Goal: Task Accomplishment & Management: Manage account settings

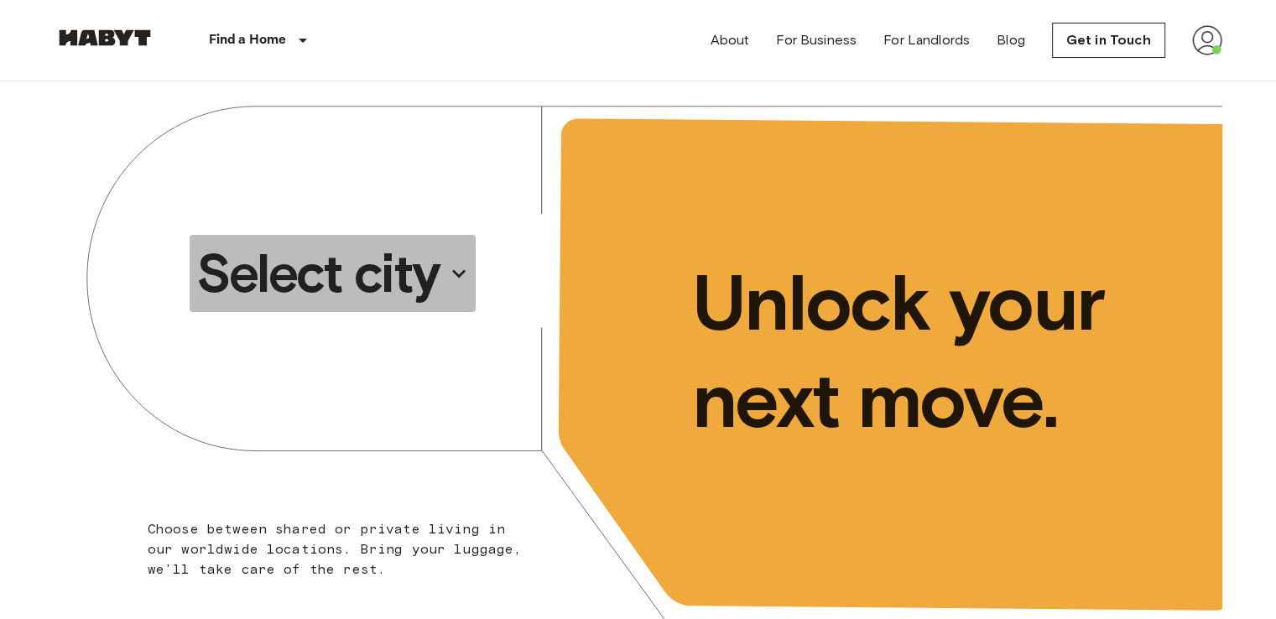
click at [425, 278] on p "Select city" at bounding box center [317, 273] width 243 height 67
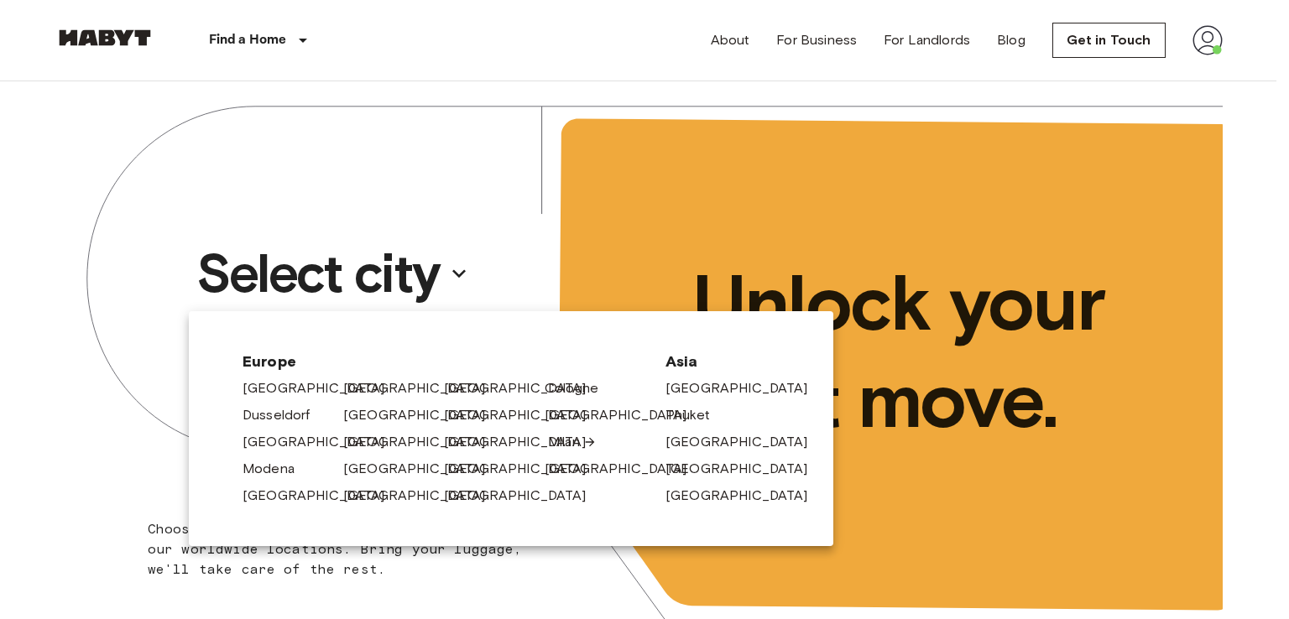
click at [559, 432] on link "Milan" at bounding box center [572, 442] width 49 height 20
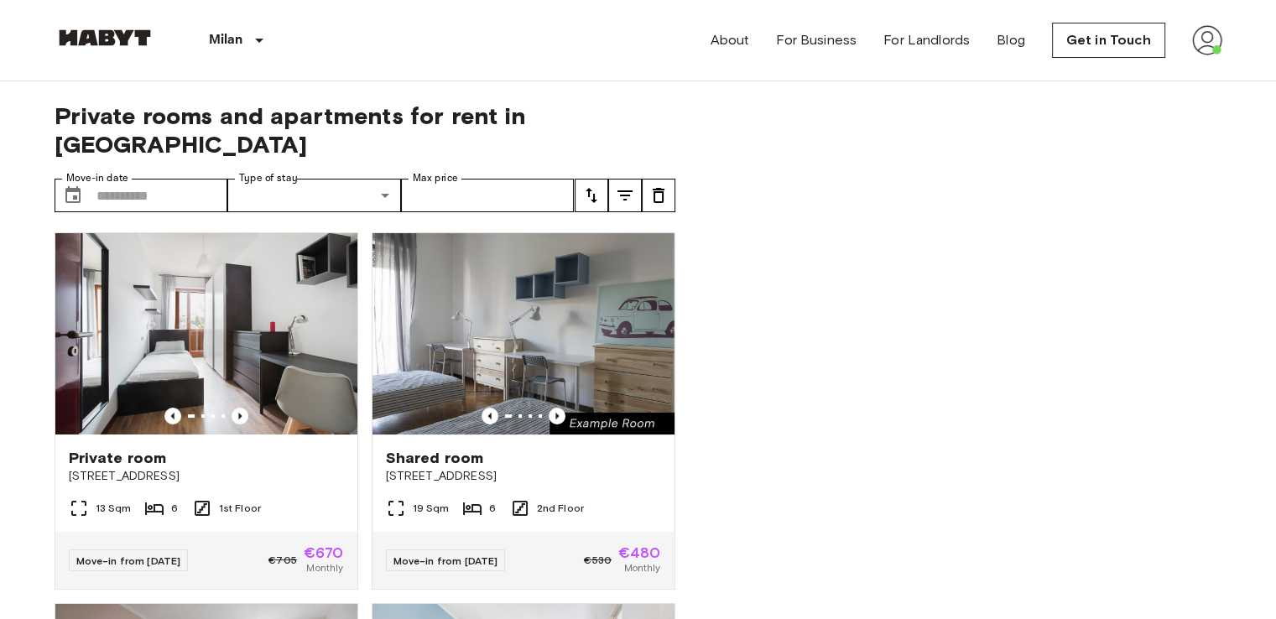
click at [559, 432] on div "Private room [GEOGRAPHIC_DATA] 30 13 Sqm 6 1st Floor Move-in from [DATE] €705 €…" at bounding box center [358, 419] width 634 height 401
click at [707, 467] on div "Private rooms and apartments for rent in [GEOGRAPHIC_DATA] Move-in date ​ Move-…" at bounding box center [639, 350] width 1168 height 539
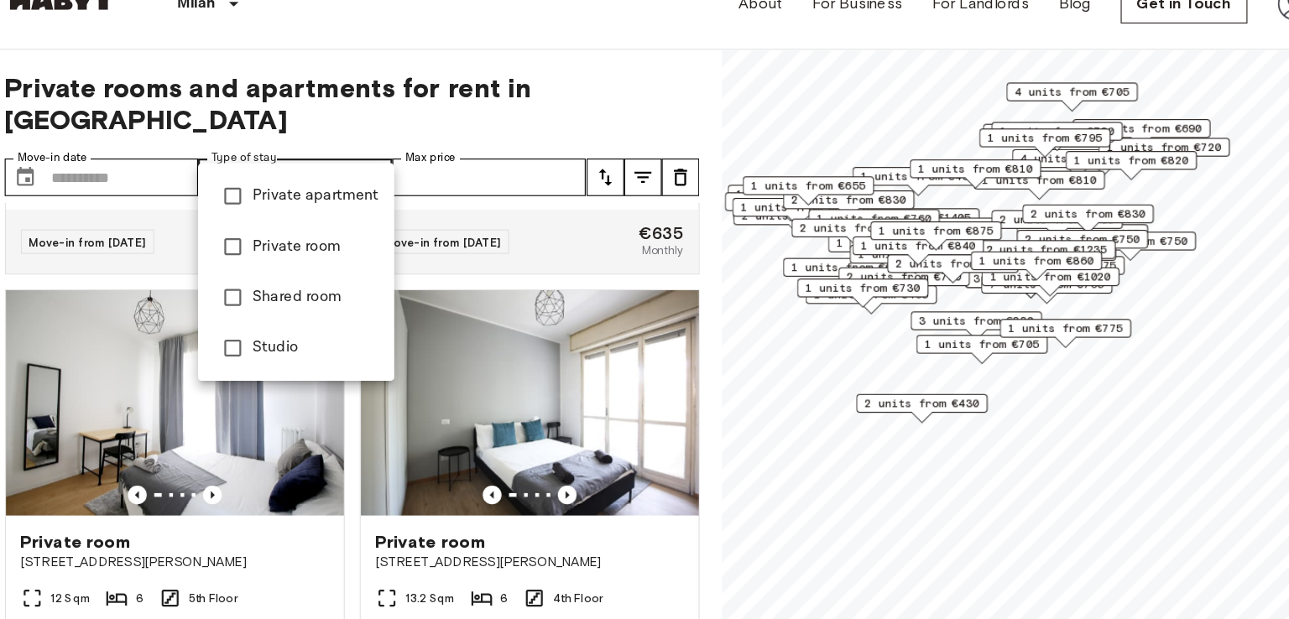
type input "**********"
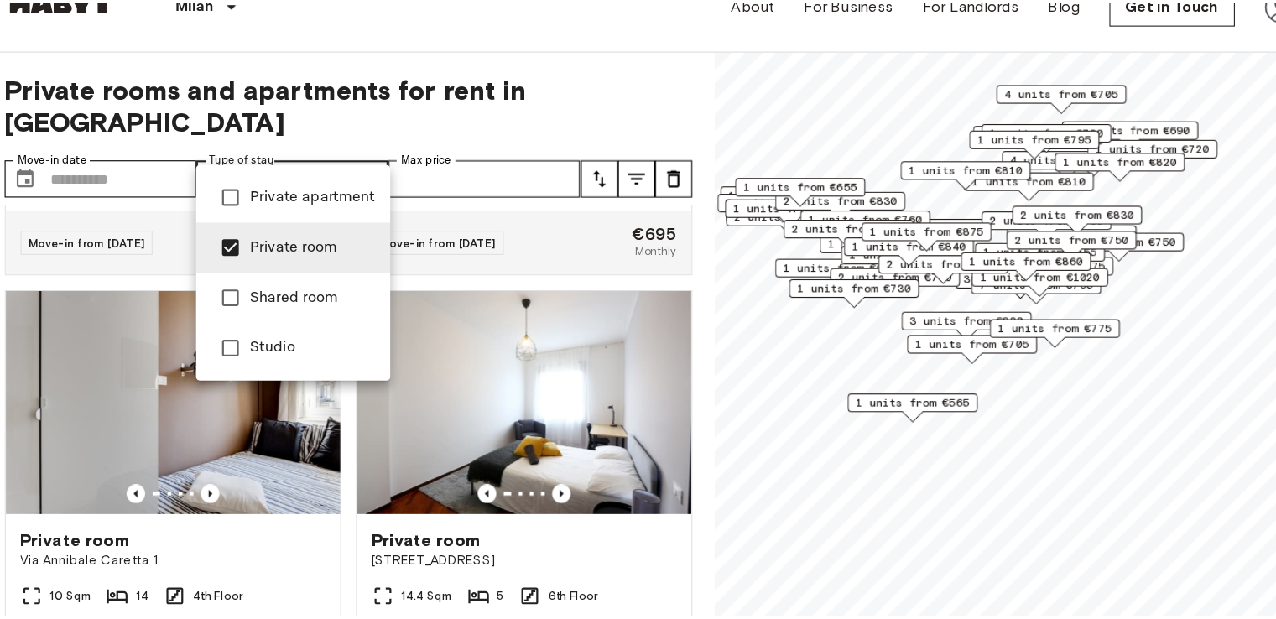
scroll to position [1403, 0]
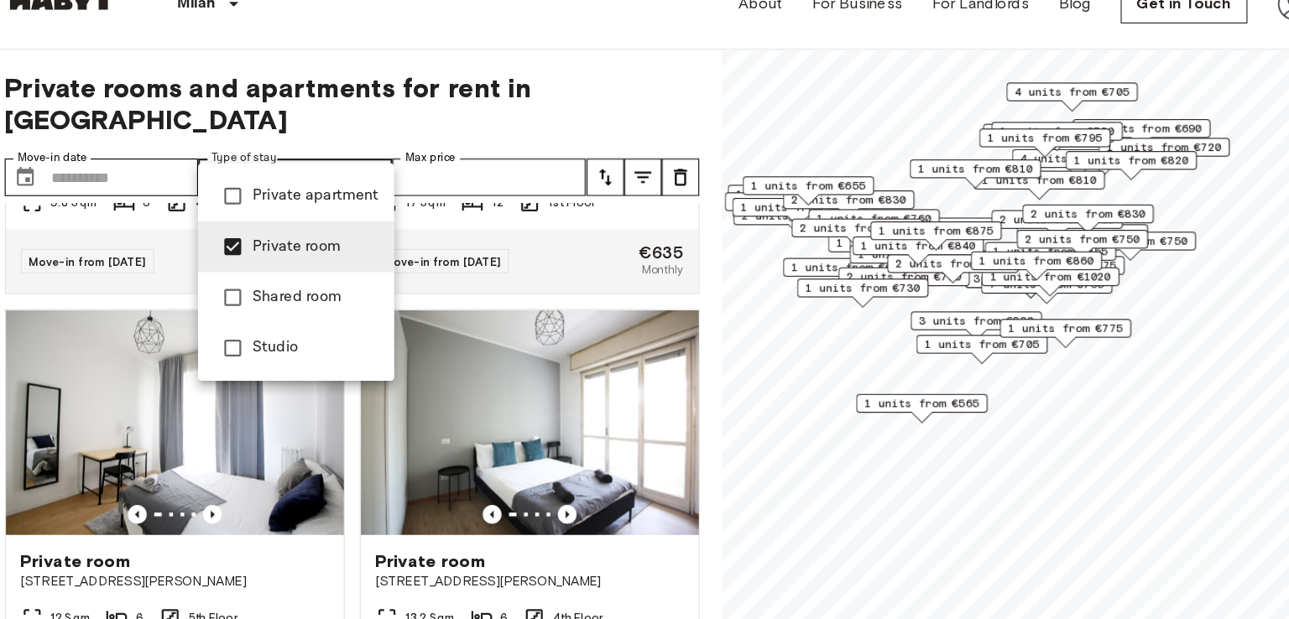
click at [149, 178] on div at bounding box center [644, 309] width 1289 height 619
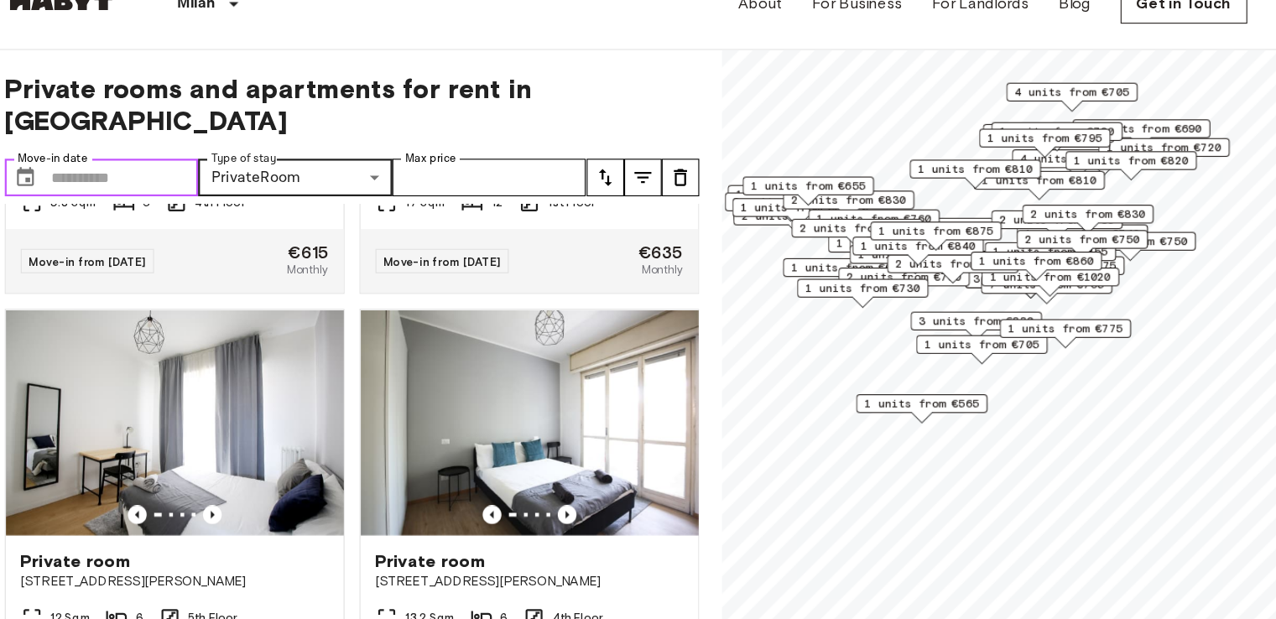
click at [143, 179] on input "Move-in date" at bounding box center [162, 196] width 132 height 34
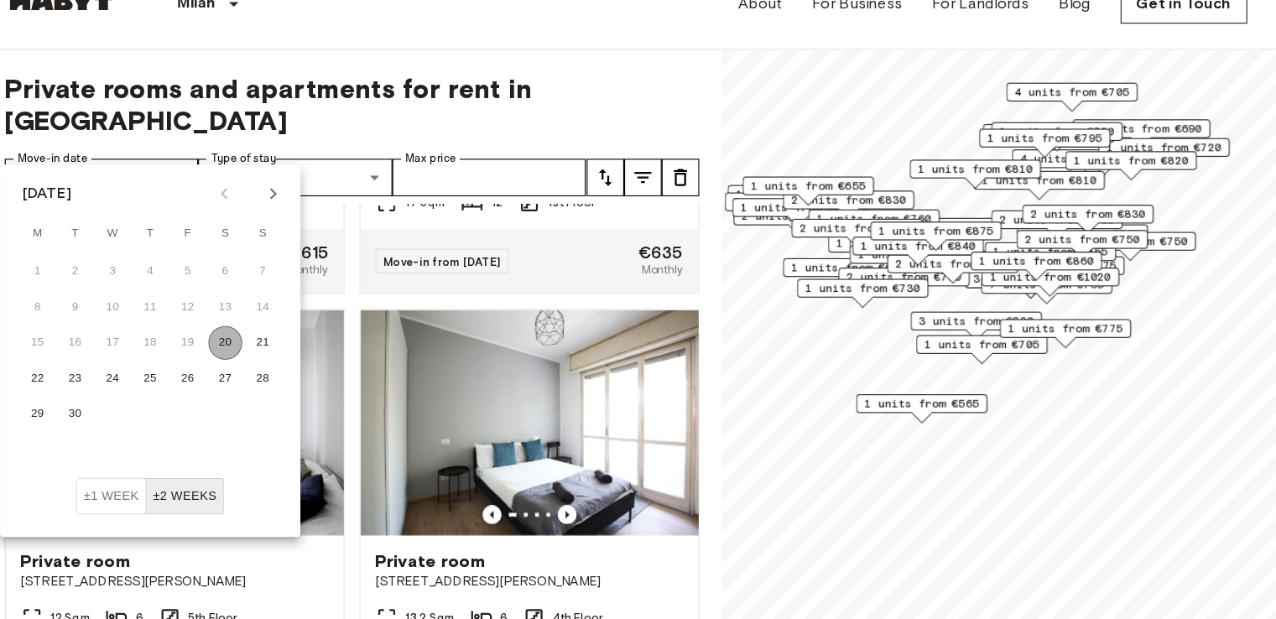
click at [248, 338] on button "20" at bounding box center [252, 343] width 30 height 30
type input "**********"
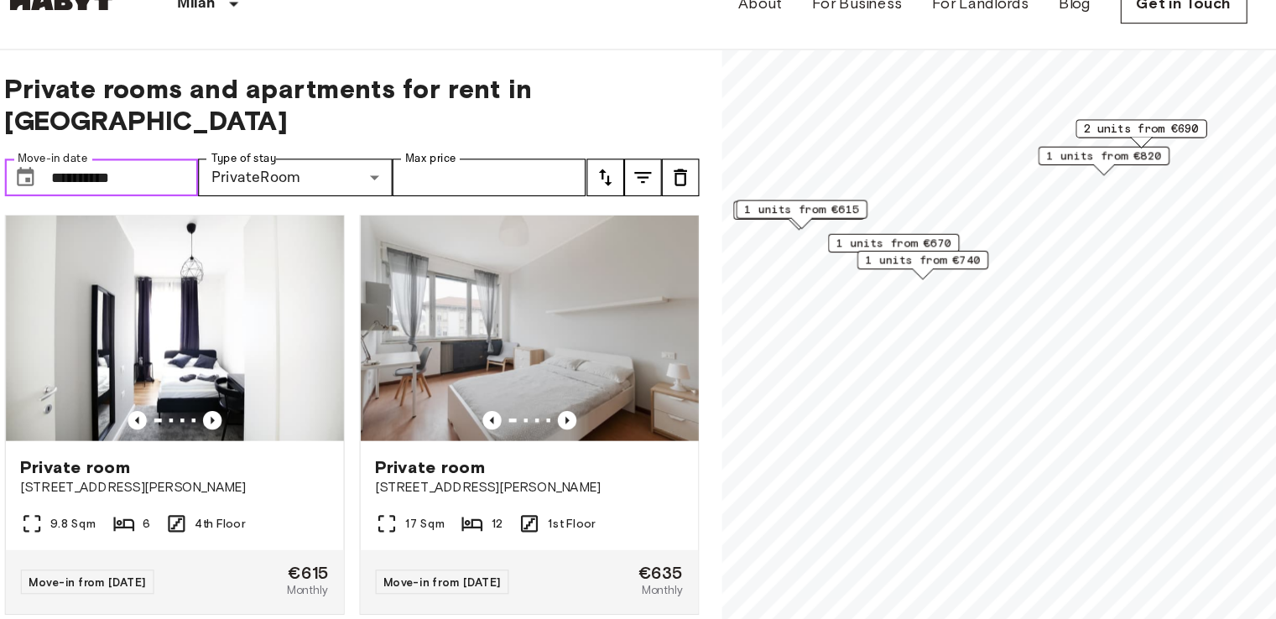
scroll to position [1134, 0]
click at [865, 269] on span "1 units from €740" at bounding box center [875, 269] width 102 height 15
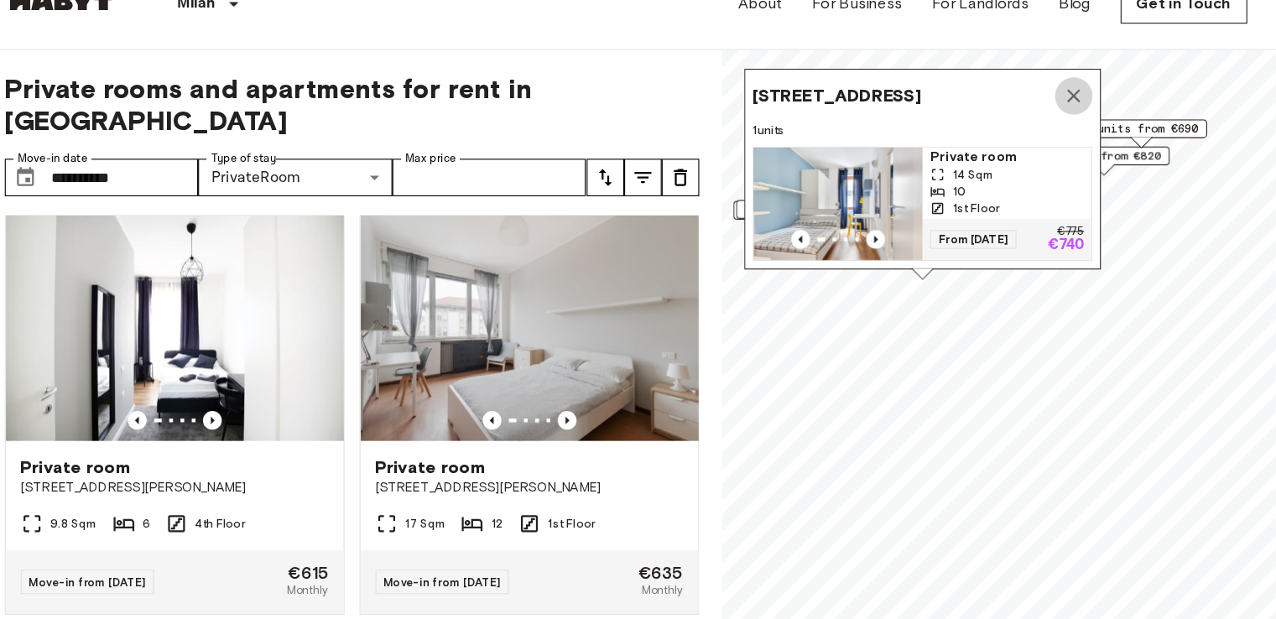
click at [1014, 117] on icon "Map marker" at bounding box center [1010, 123] width 12 height 12
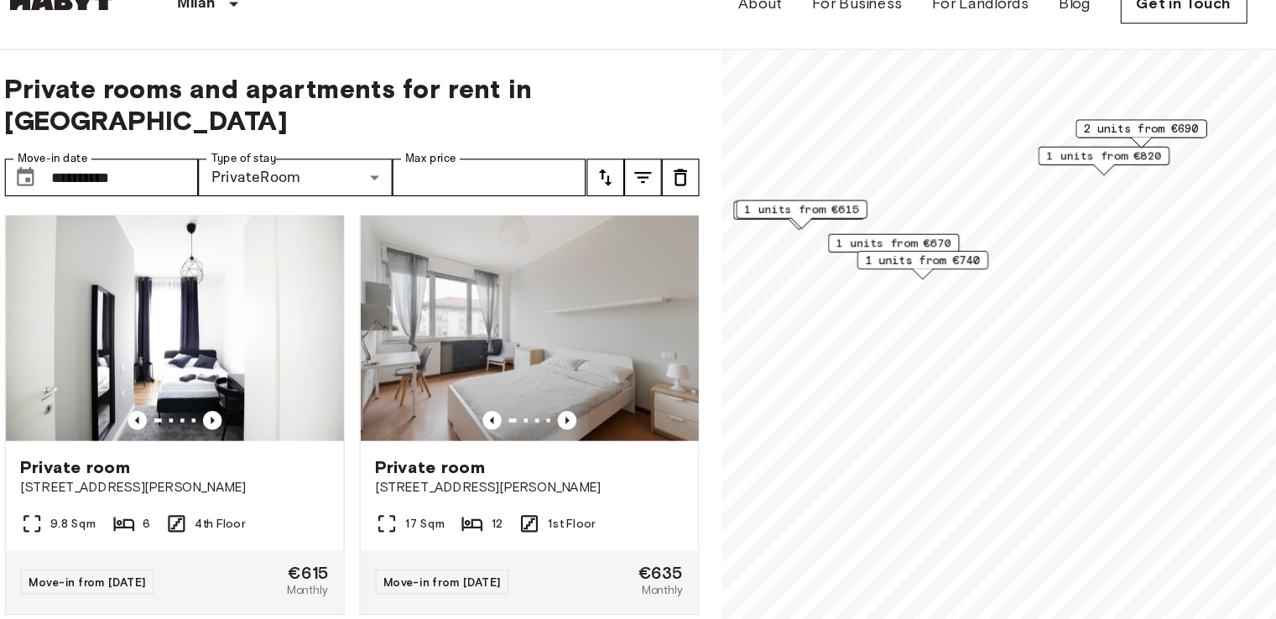
click at [890, 275] on span "1 units from €740" at bounding box center [875, 269] width 102 height 15
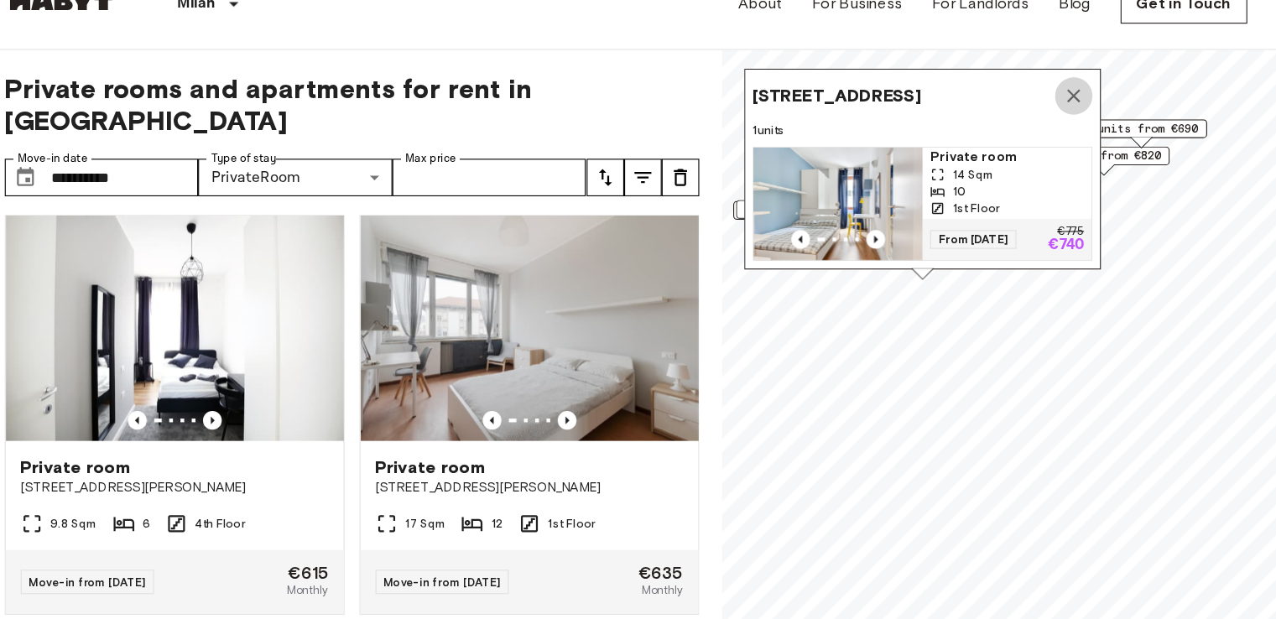
click at [1008, 117] on icon "Map marker" at bounding box center [1010, 123] width 12 height 12
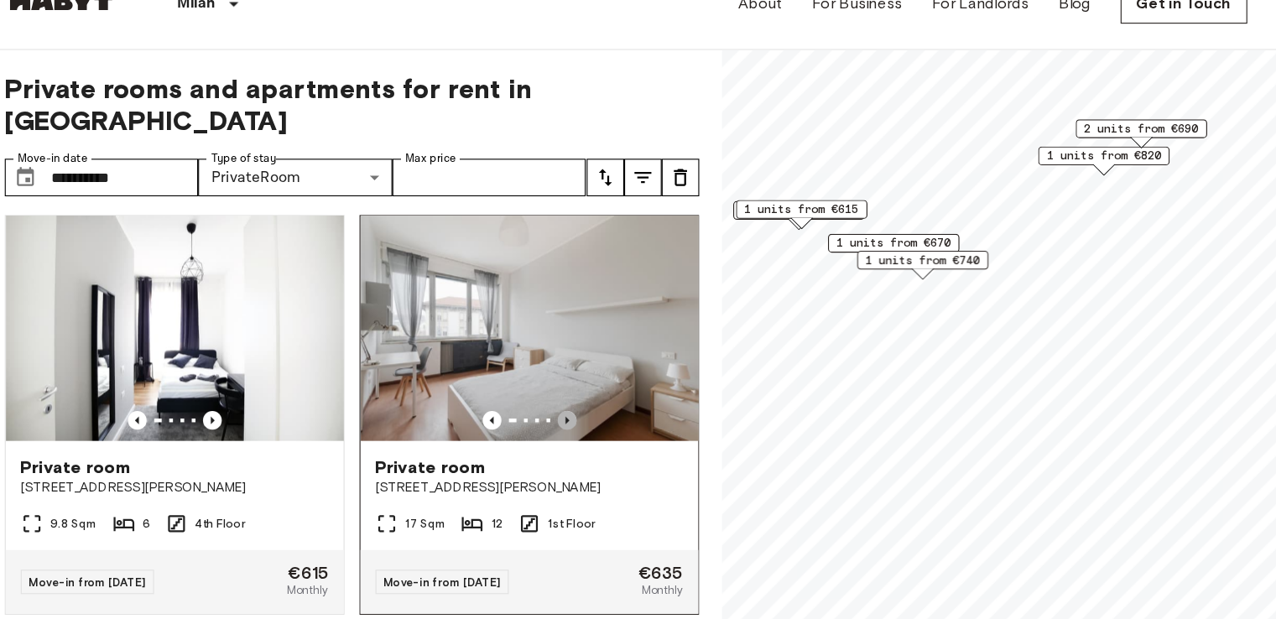
click at [549, 404] on icon "Previous image" at bounding box center [557, 412] width 17 height 17
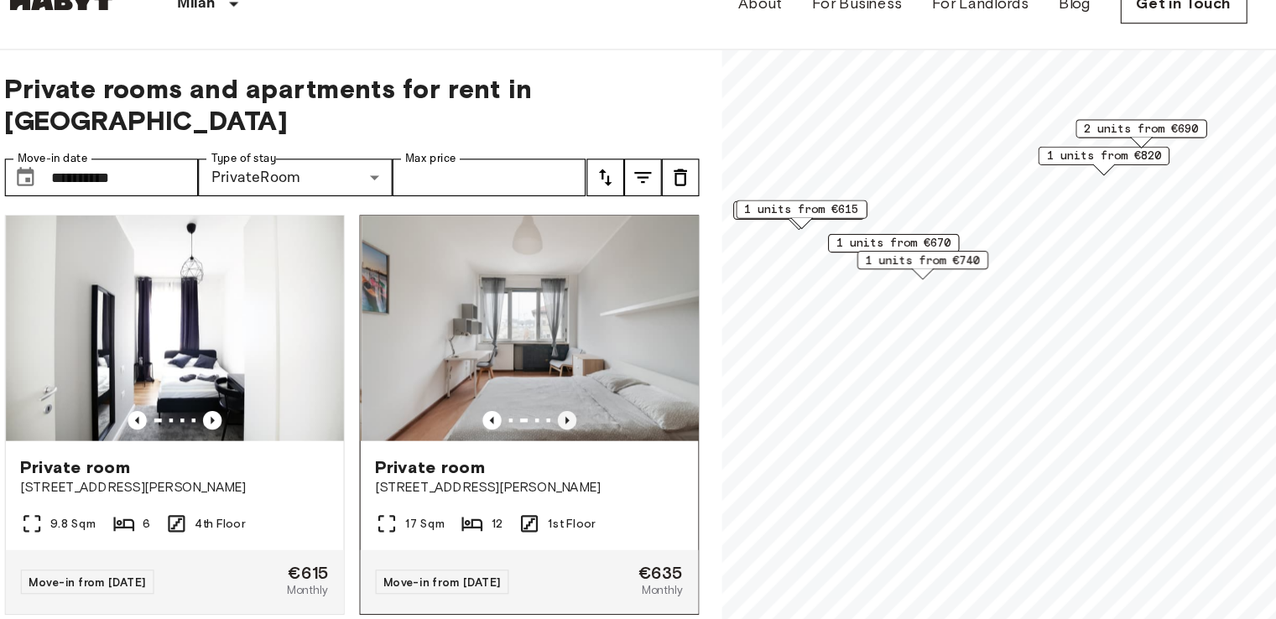
click at [549, 404] on icon "Previous image" at bounding box center [557, 412] width 17 height 17
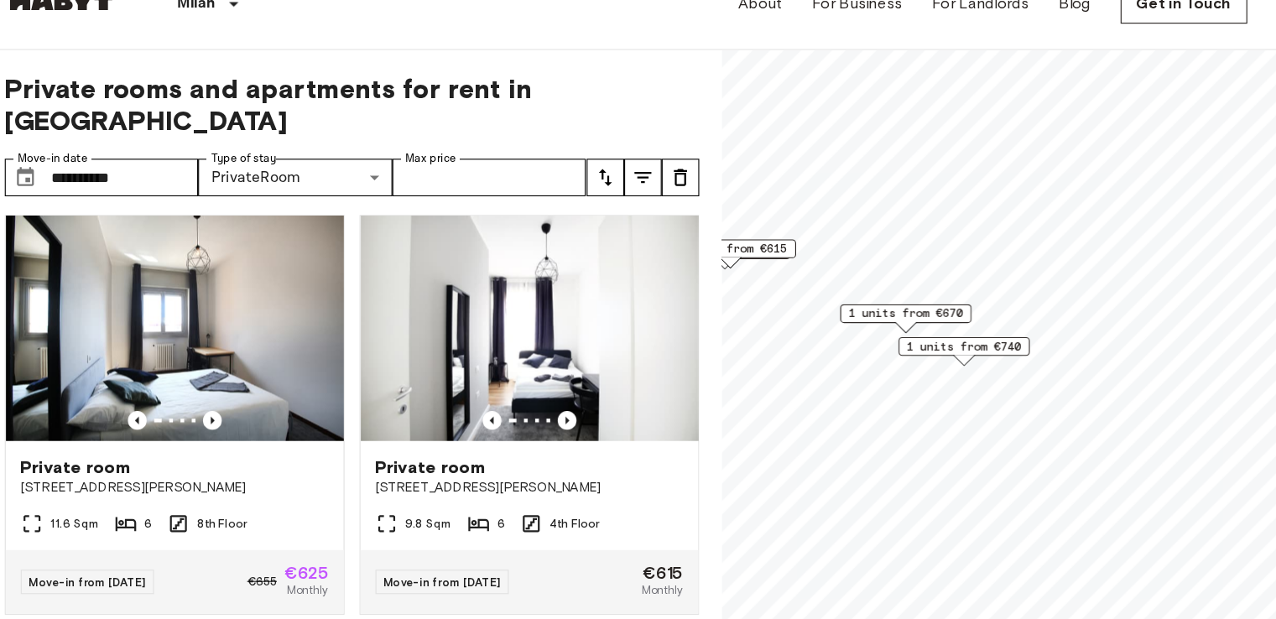
scroll to position [375, 0]
click at [836, 318] on span "1 units from €670" at bounding box center [860, 317] width 102 height 15
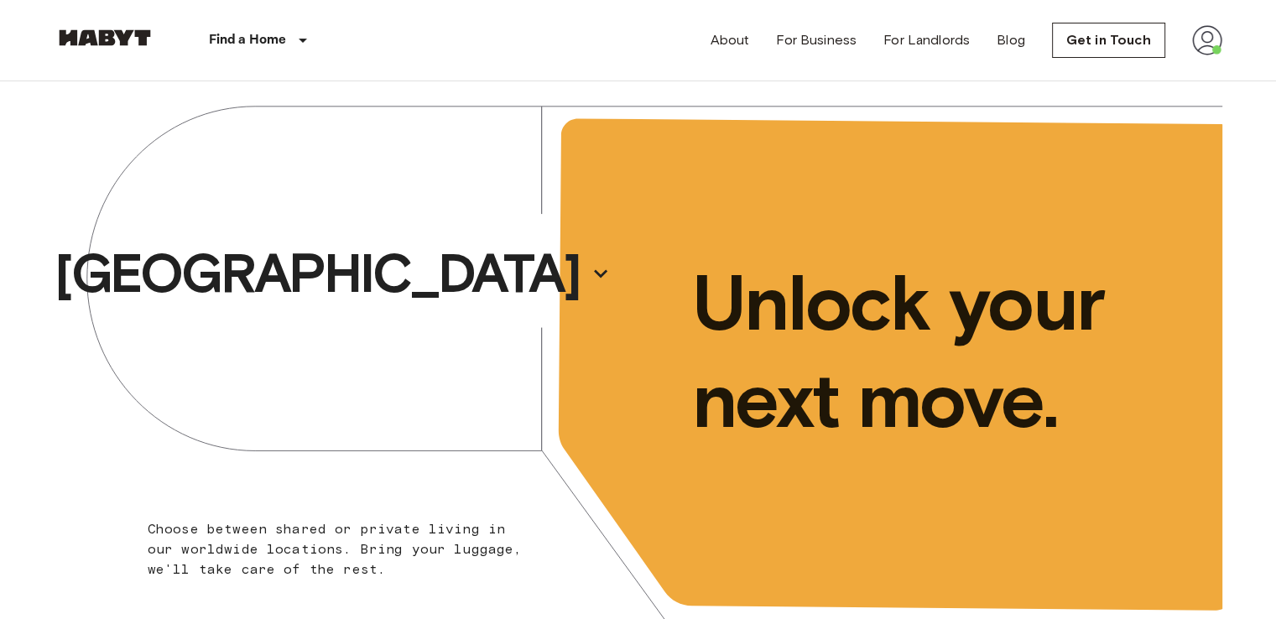
click at [1202, 50] on img at bounding box center [1207, 40] width 30 height 30
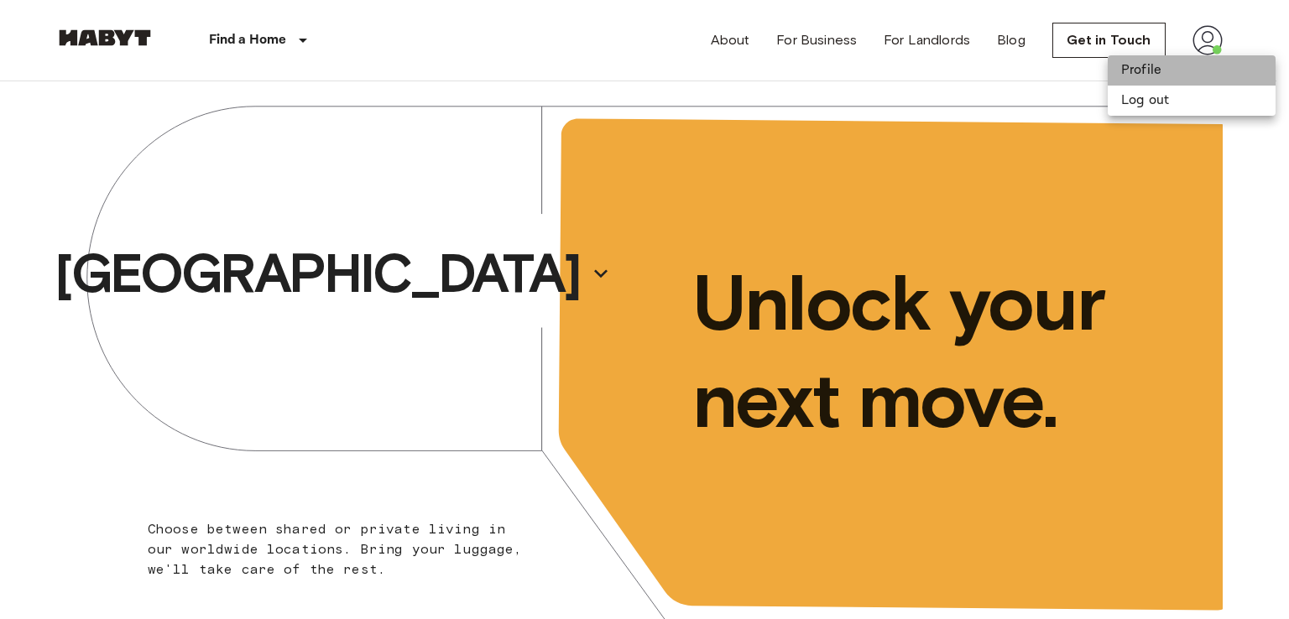
click at [1171, 59] on li "Profile" at bounding box center [1192, 70] width 168 height 30
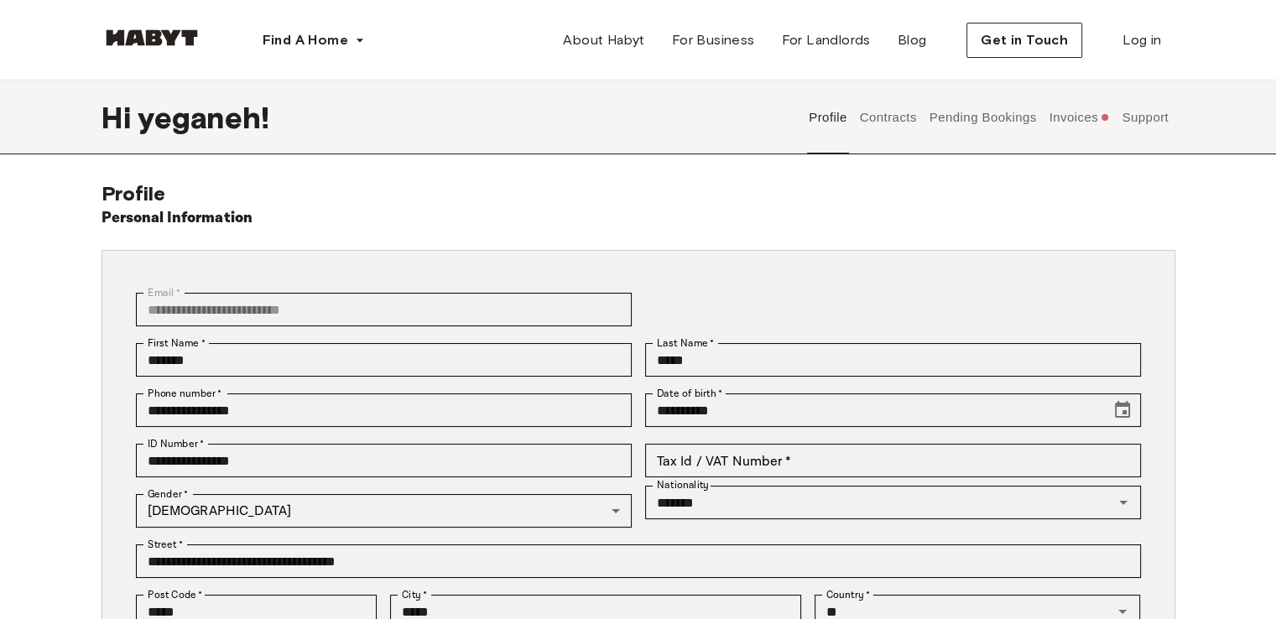
click at [1077, 124] on button "Invoices" at bounding box center [1079, 118] width 65 height 74
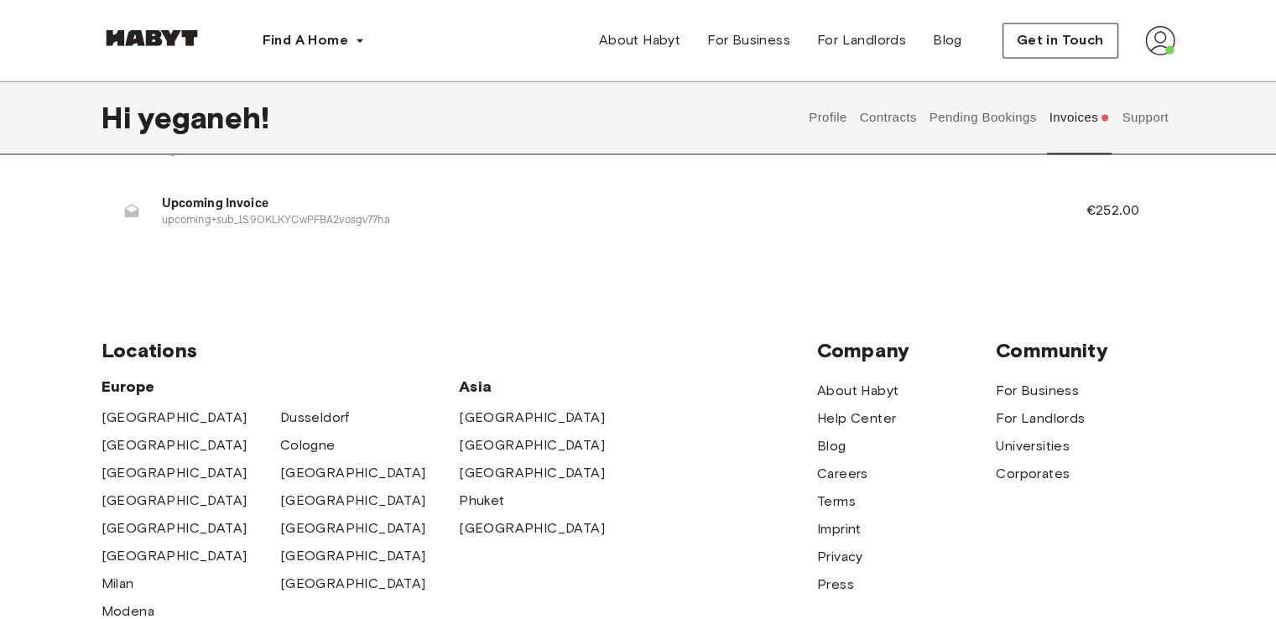
scroll to position [2375, 0]
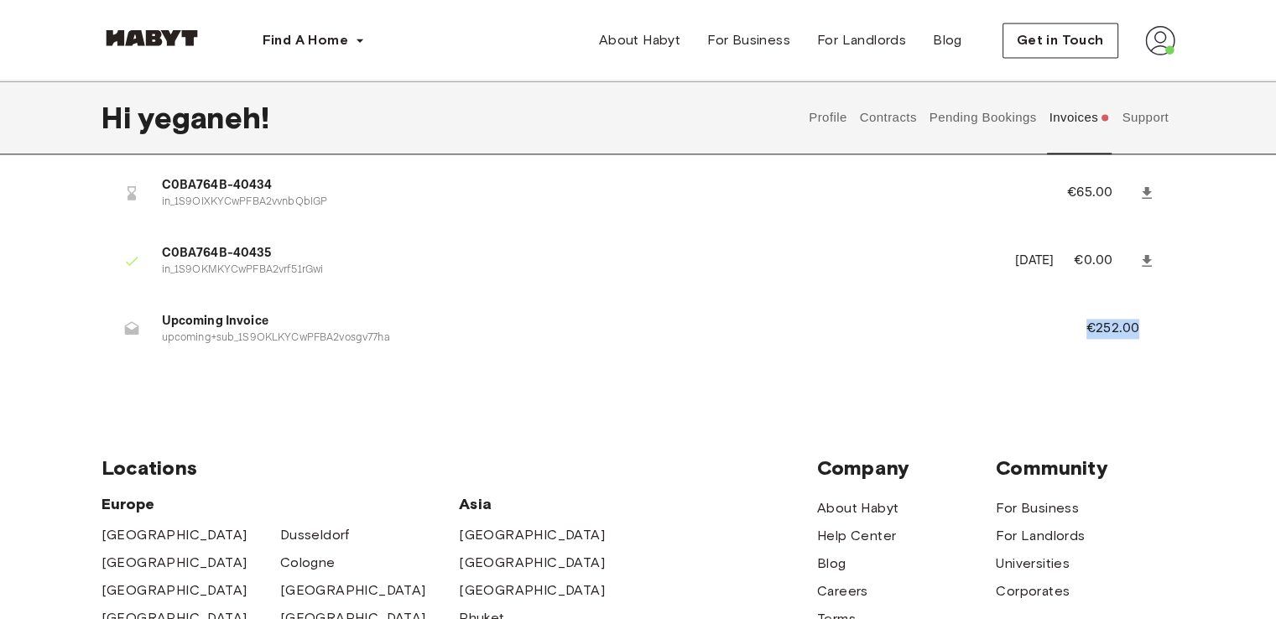
drag, startPoint x: 1072, startPoint y: 321, endPoint x: 1186, endPoint y: 334, distance: 114.8
copy p "€252.00"
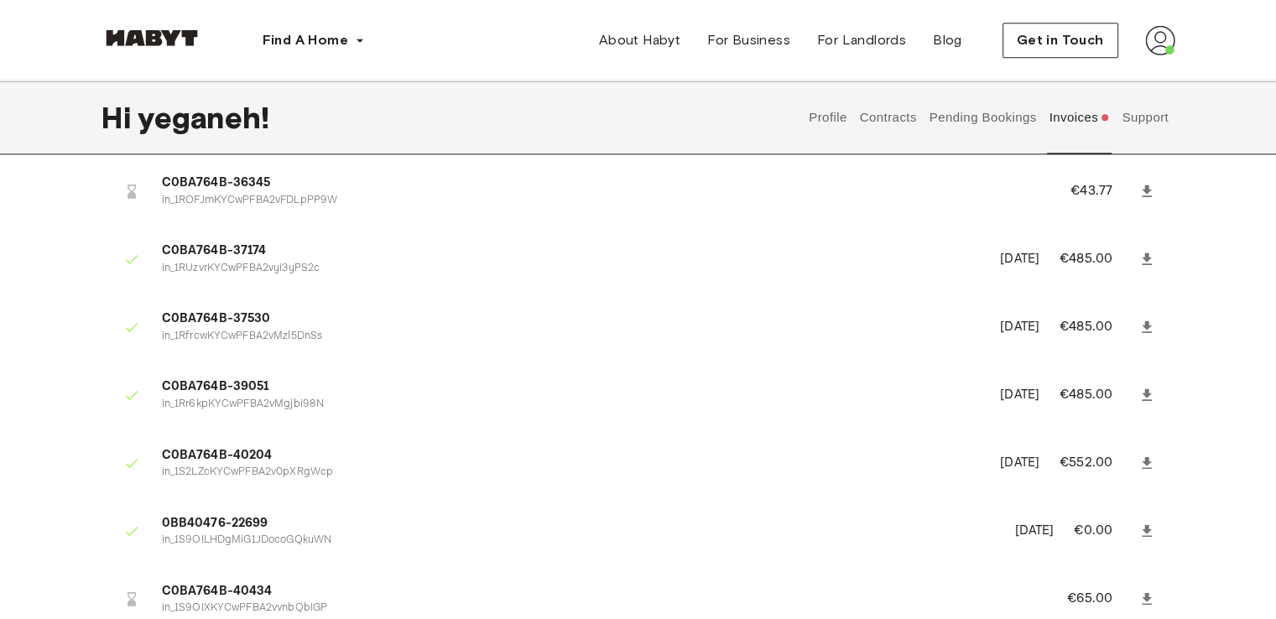
scroll to position [2120, 0]
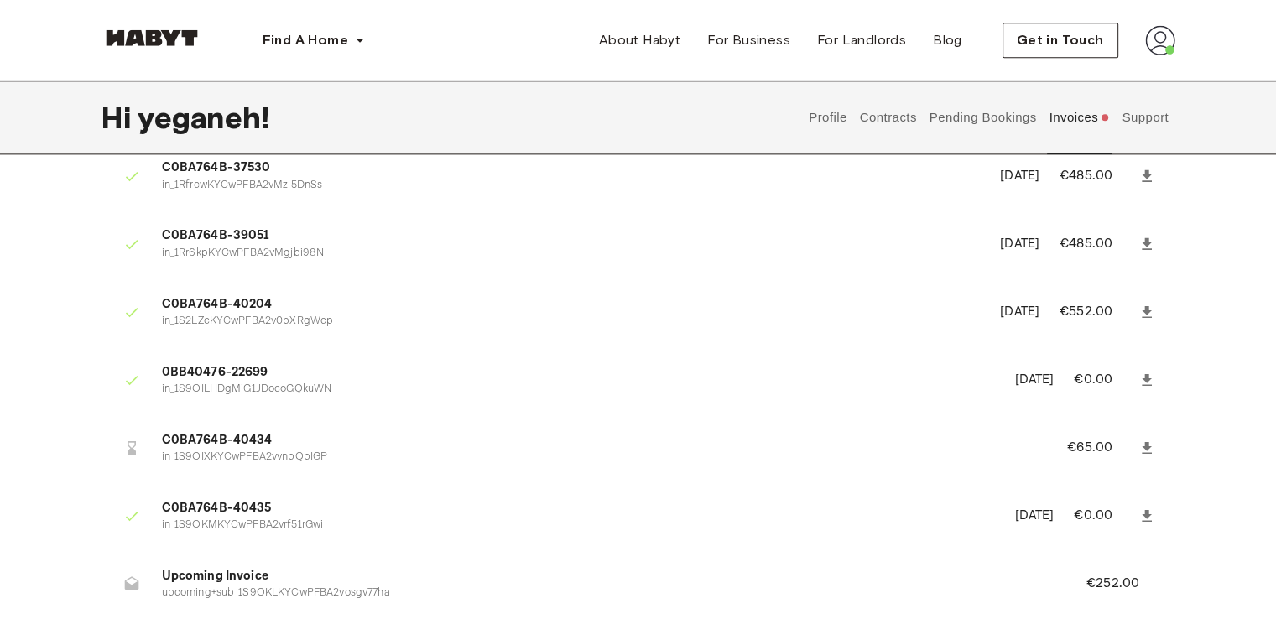
click at [1014, 518] on p "September 20th, 2025" at bounding box center [1033, 516] width 39 height 19
copy p "20th"
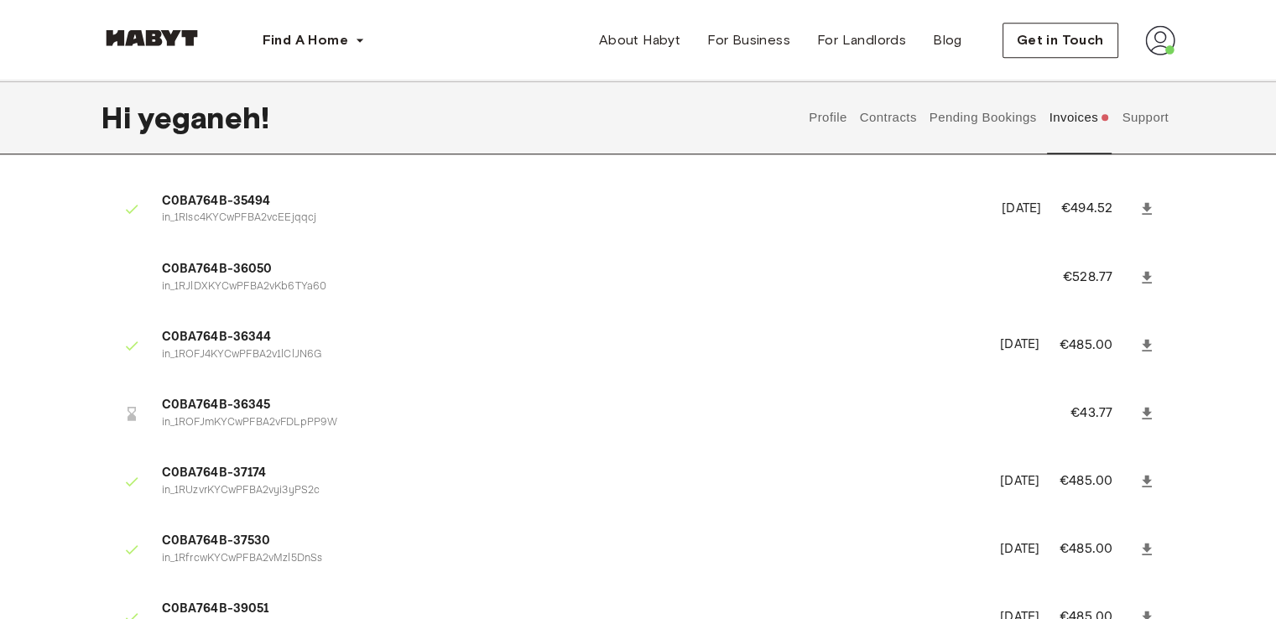
scroll to position [1640, 0]
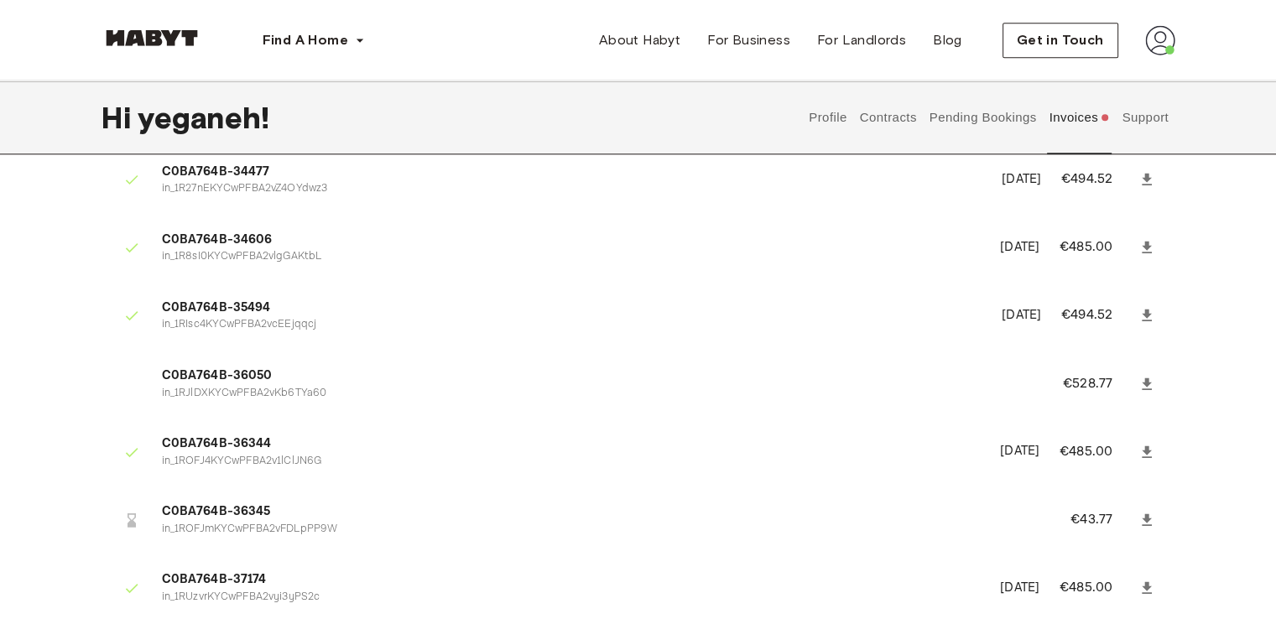
click at [994, 113] on button "Pending Bookings" at bounding box center [983, 118] width 112 height 74
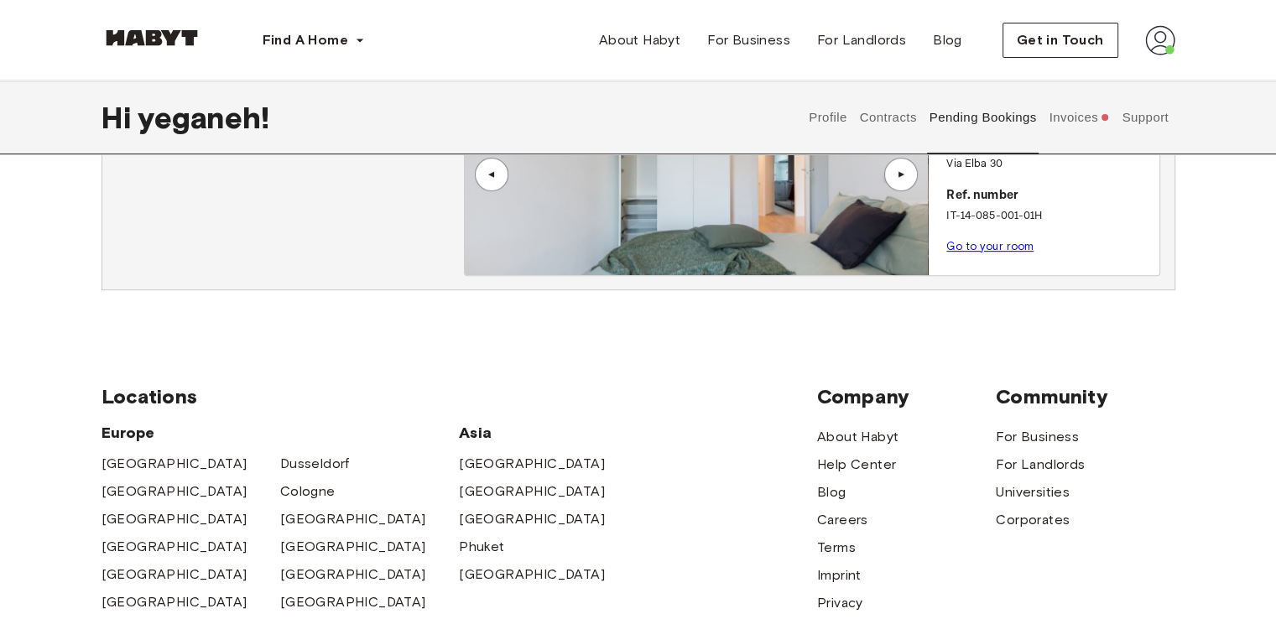
scroll to position [540, 0]
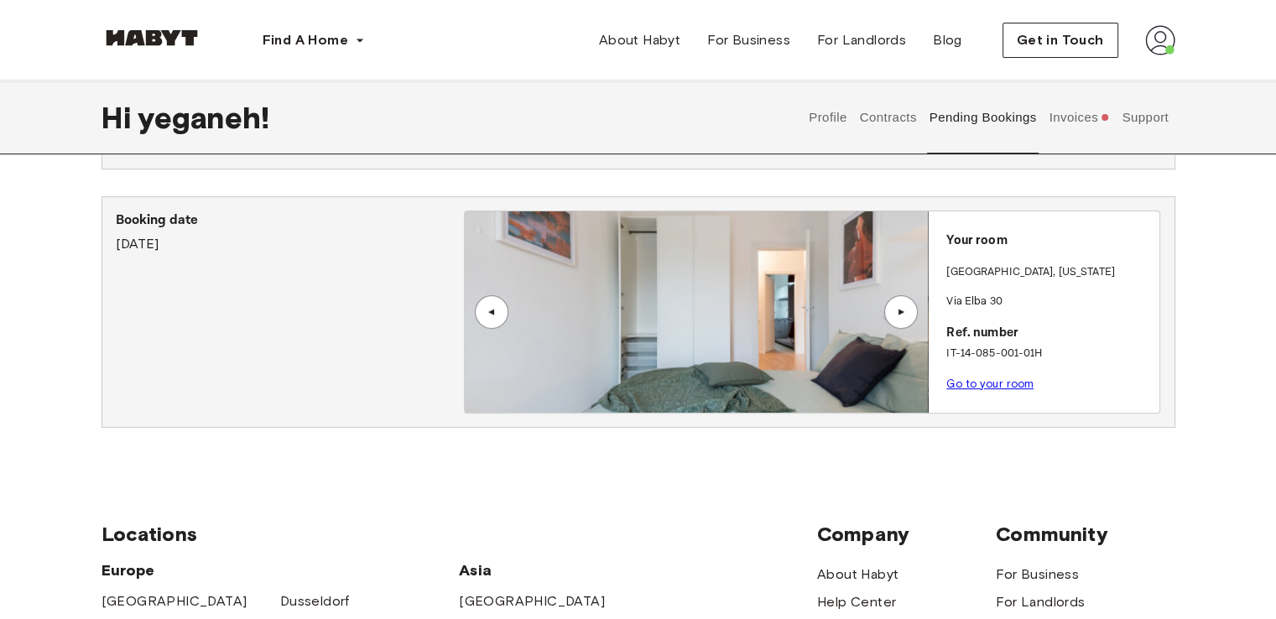
click at [969, 387] on link "Go to your room" at bounding box center [990, 384] width 87 height 13
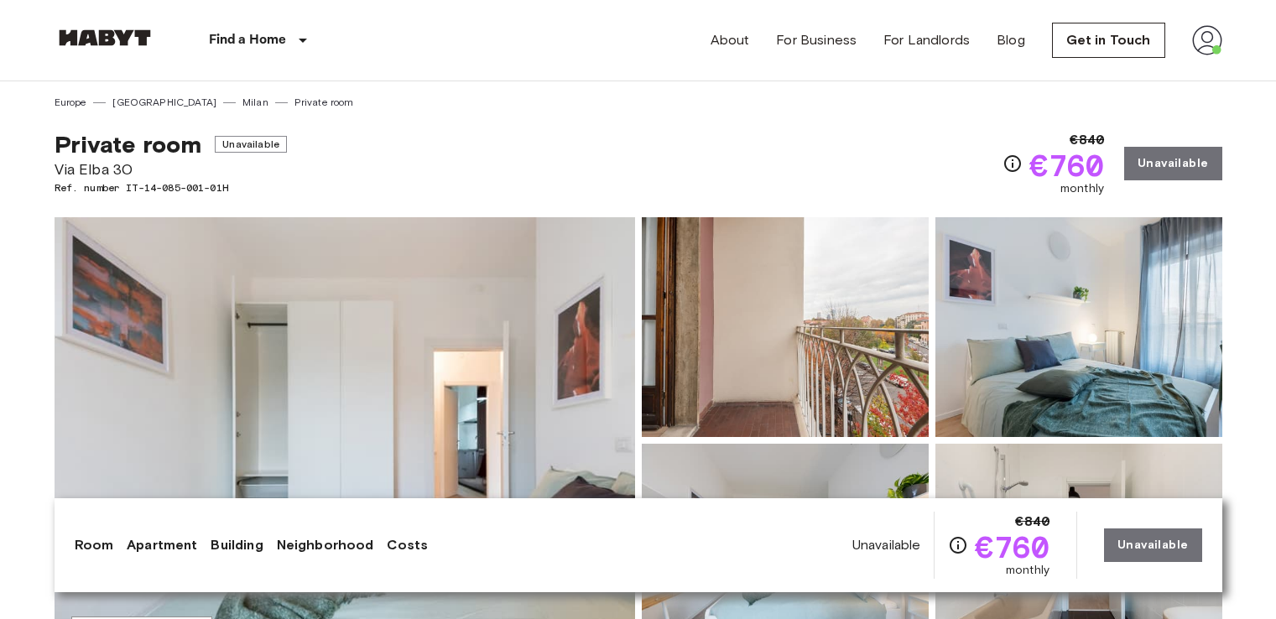
click at [530, 371] on img at bounding box center [345, 440] width 581 height 446
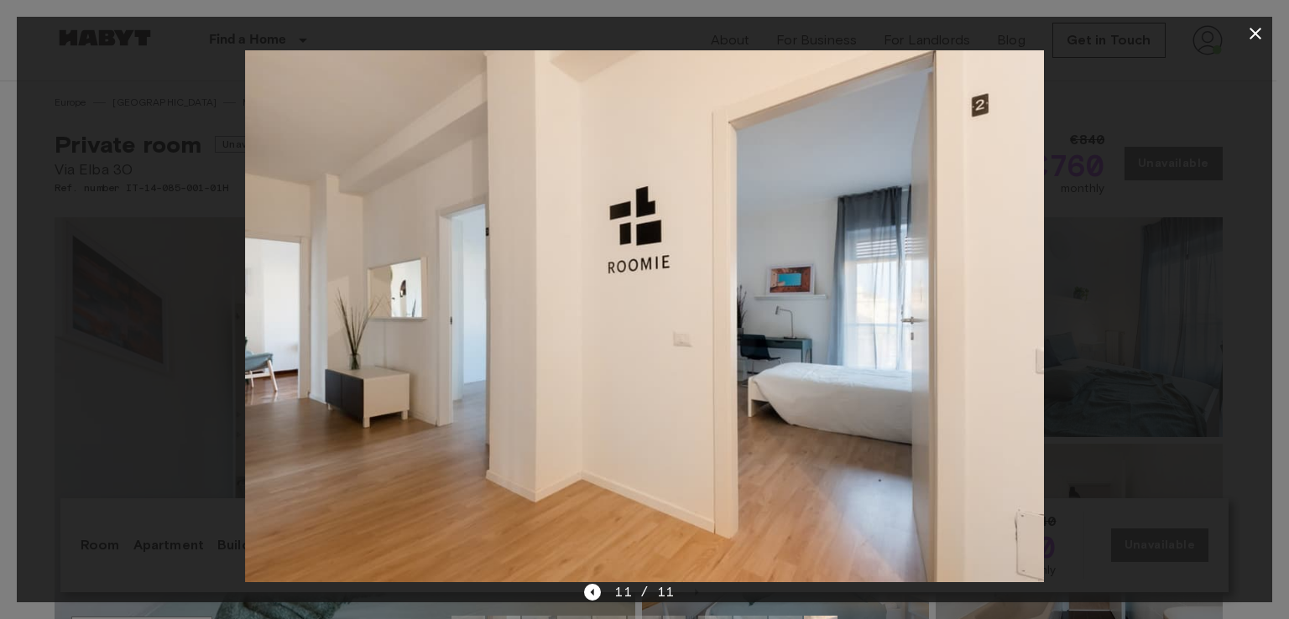
click at [1092, 309] on div at bounding box center [644, 316] width 1255 height 532
click at [1244, 31] on button "button" at bounding box center [1256, 34] width 34 height 34
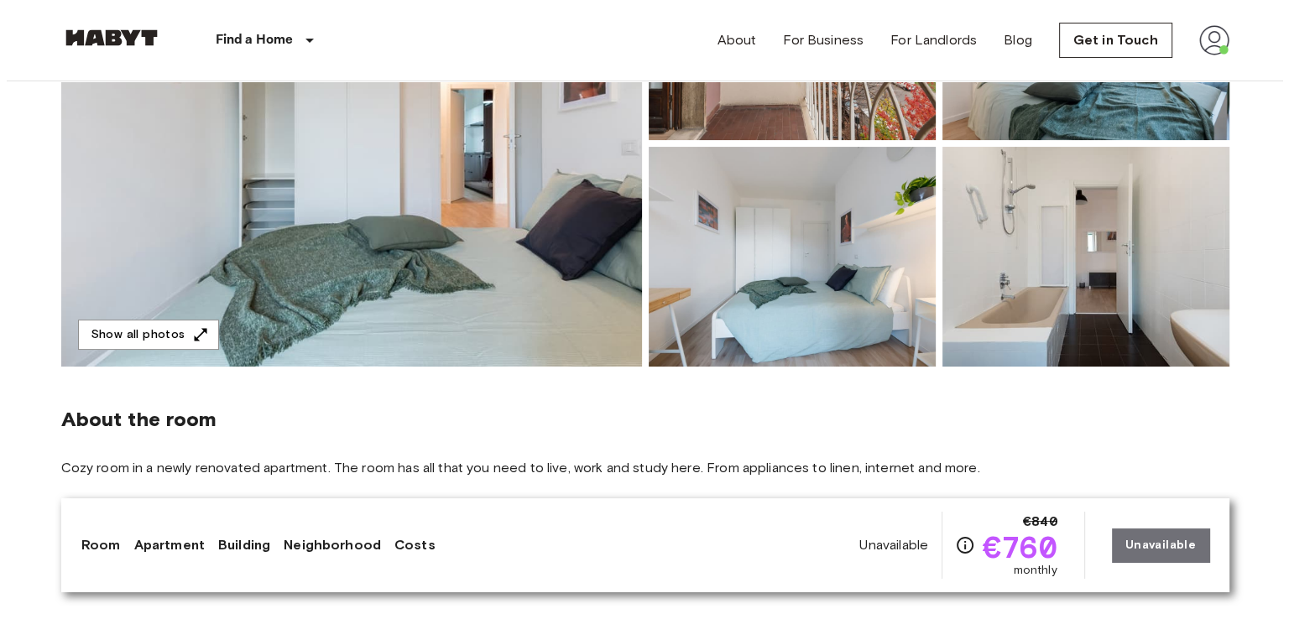
scroll to position [302, 0]
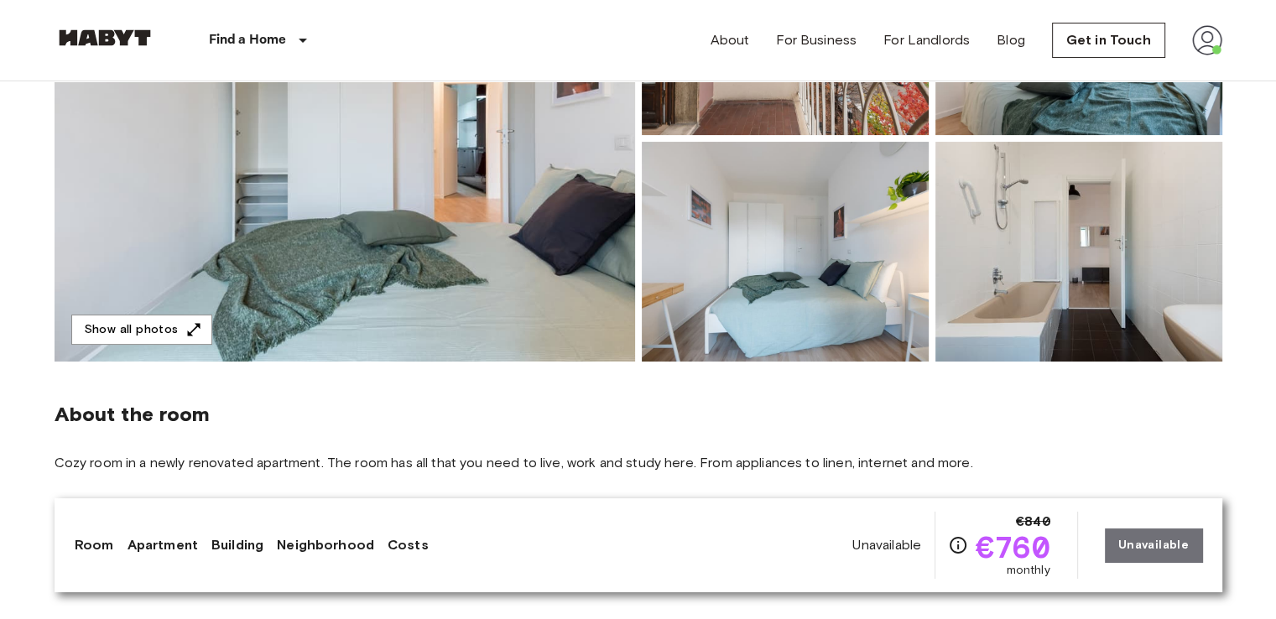
click at [453, 235] on img at bounding box center [345, 138] width 581 height 446
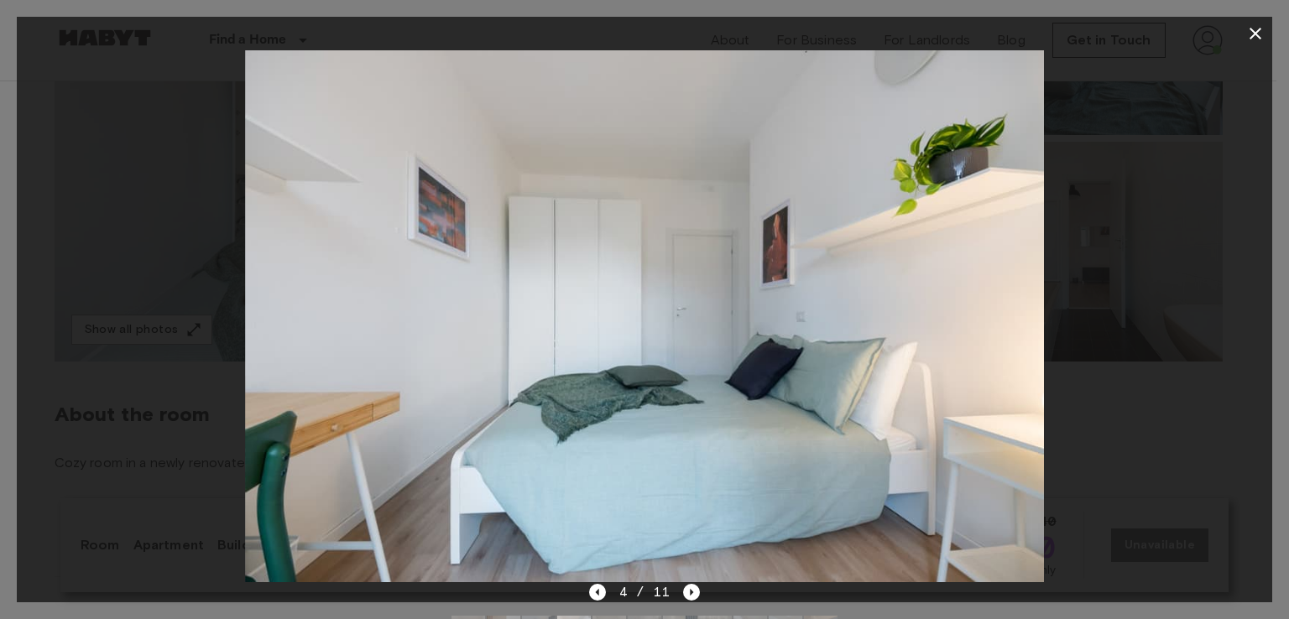
drag, startPoint x: 1064, startPoint y: 333, endPoint x: 1072, endPoint y: 331, distance: 8.6
click at [1072, 331] on div at bounding box center [644, 316] width 1255 height 532
